Goal: Navigation & Orientation: Go to known website

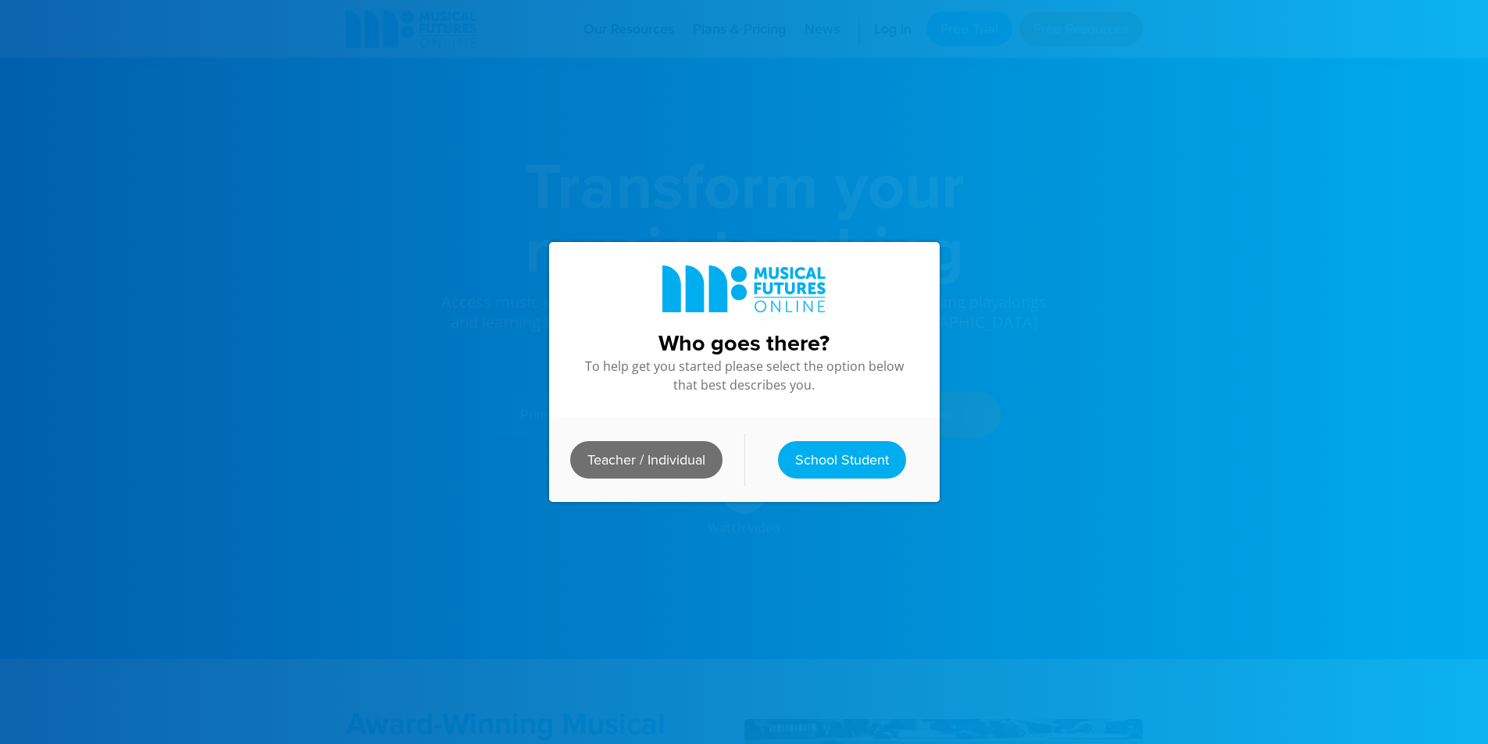
click at [655, 447] on link "Teacher / Individual" at bounding box center [646, 459] width 152 height 37
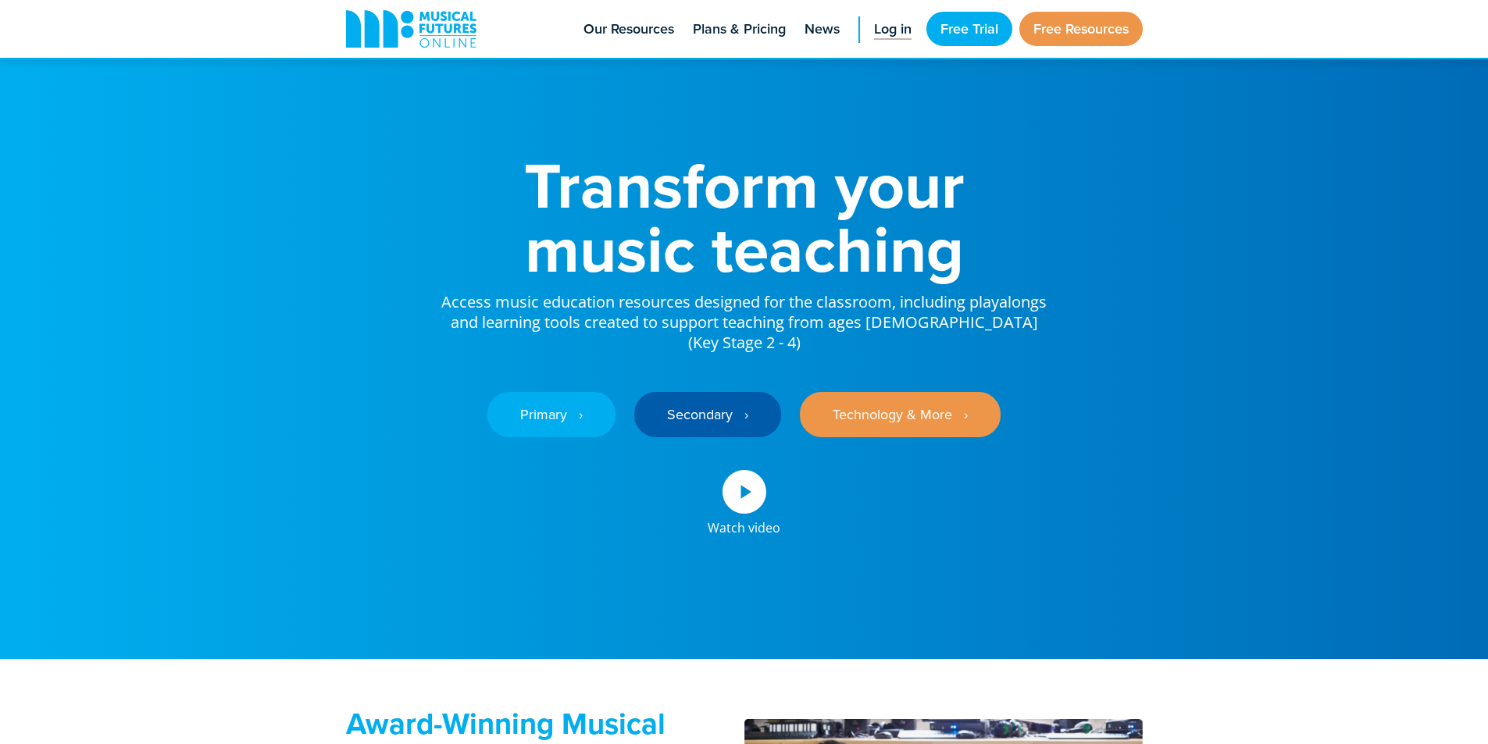
click at [886, 31] on span "Log in" at bounding box center [892, 29] width 37 height 21
click at [903, 40] on link "Log in" at bounding box center [892, 29] width 53 height 58
